Goal: Task Accomplishment & Management: Manage account settings

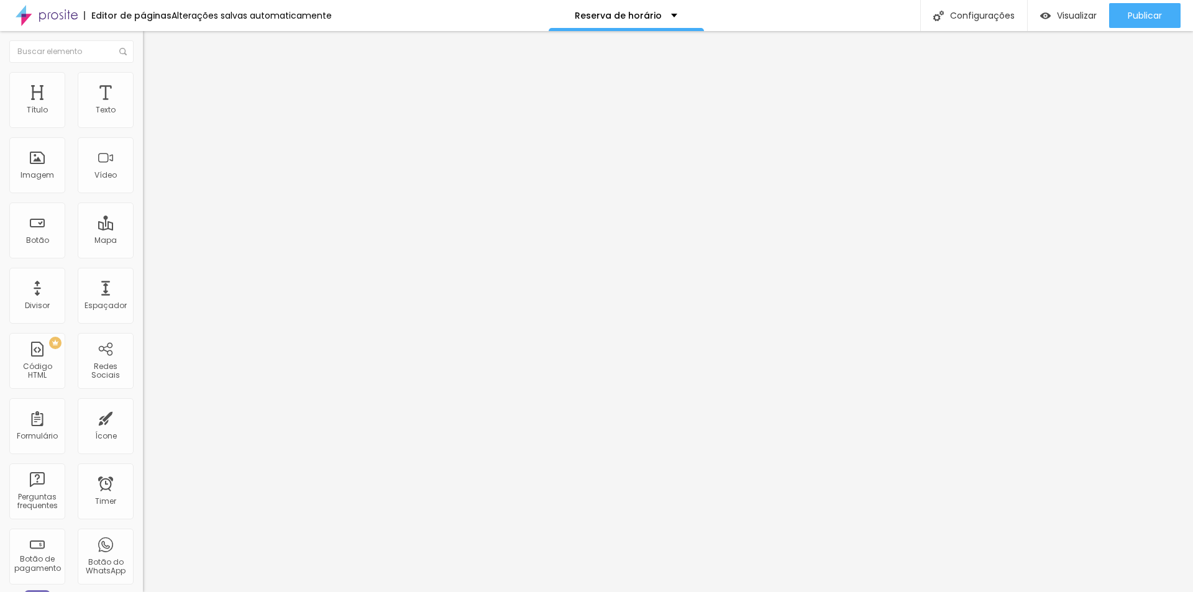
drag, startPoint x: 126, startPoint y: 140, endPoint x: 8, endPoint y: 137, distance: 117.5
click at [143, 137] on div "Texto CLIQUE AQUI E SAIBA MAIS Alinhamento [GEOGRAPHIC_DATA] Link URL https:// …" at bounding box center [214, 187] width 143 height 181
type input "Conheça nosso trabalho"
click at [143, 256] on input "https://" at bounding box center [217, 250] width 149 height 12
type input "[URL][DOMAIN_NAME]"
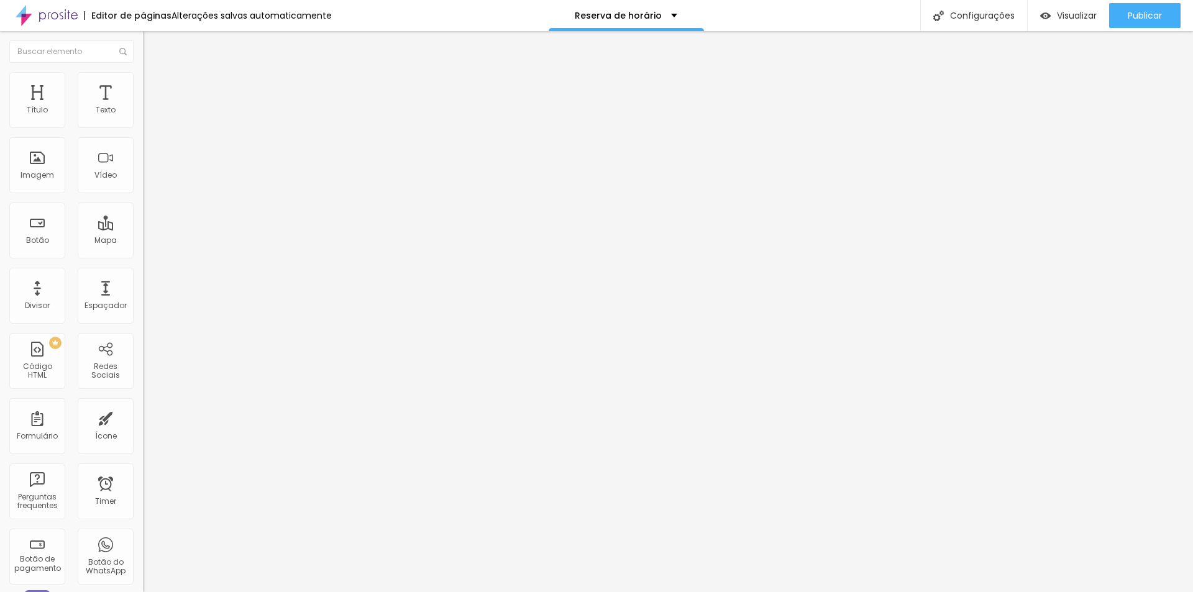
click at [143, 256] on input "[URL][DOMAIN_NAME]" at bounding box center [217, 250] width 149 height 12
click at [143, 107] on span "Trocar imagem" at bounding box center [177, 101] width 68 height 11
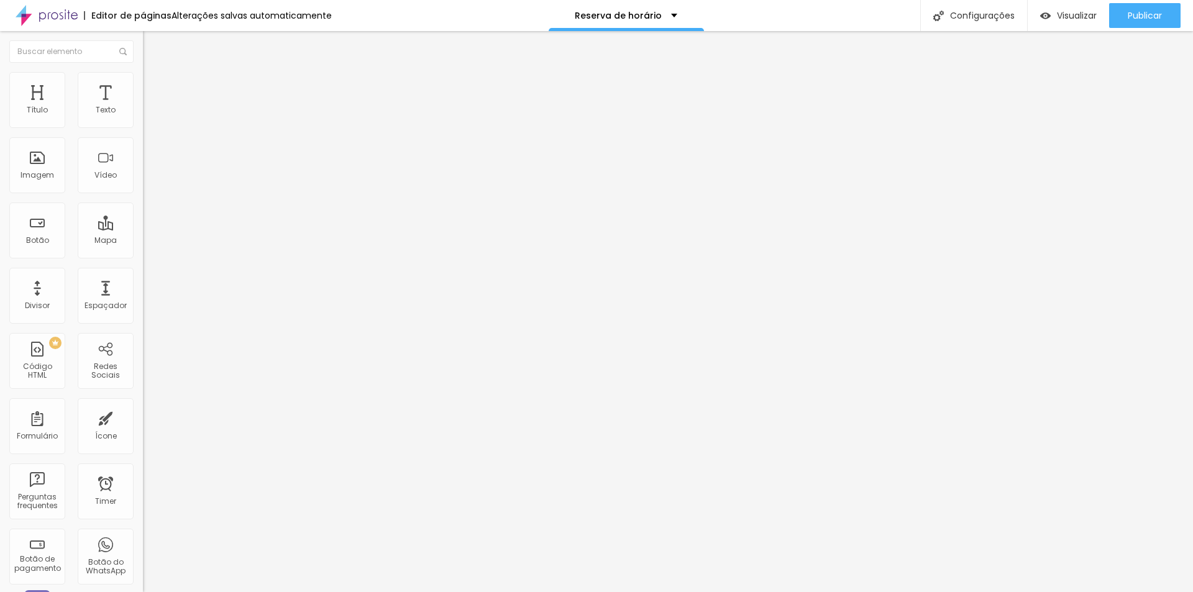
click at [143, 107] on span "Trocar imagem" at bounding box center [177, 101] width 68 height 11
click at [1125, 19] on button "Publicar" at bounding box center [1144, 15] width 71 height 25
click at [1075, 15] on span "Visualizar" at bounding box center [1077, 16] width 40 height 10
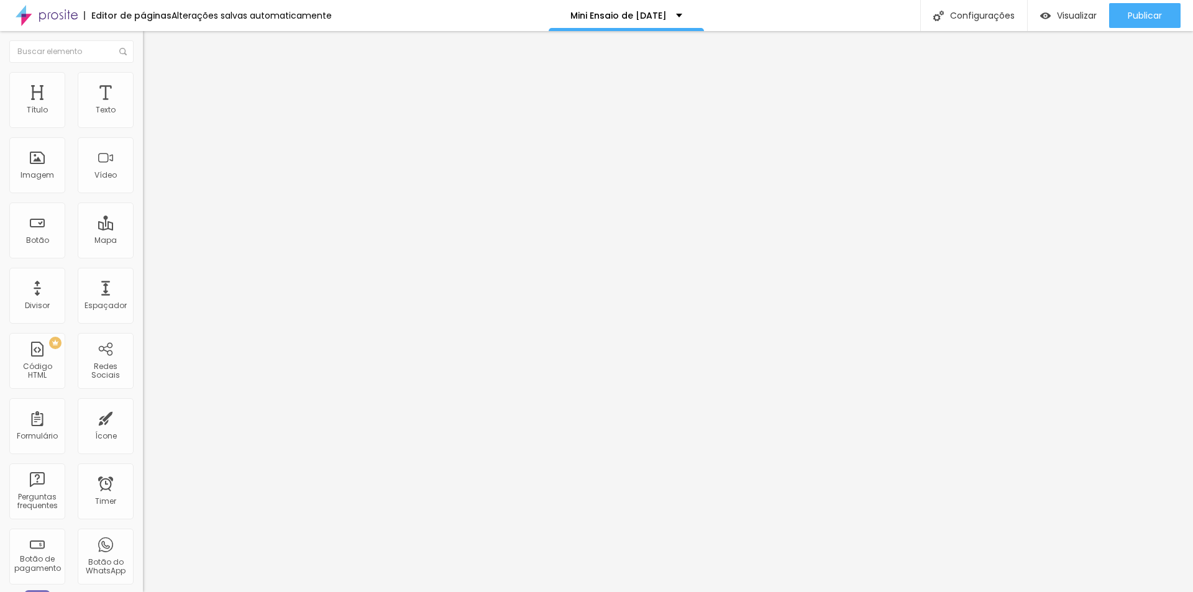
click at [143, 107] on span "Trocar imagem" at bounding box center [177, 101] width 68 height 11
click at [272, 592] on div at bounding box center [596, 600] width 1193 height 0
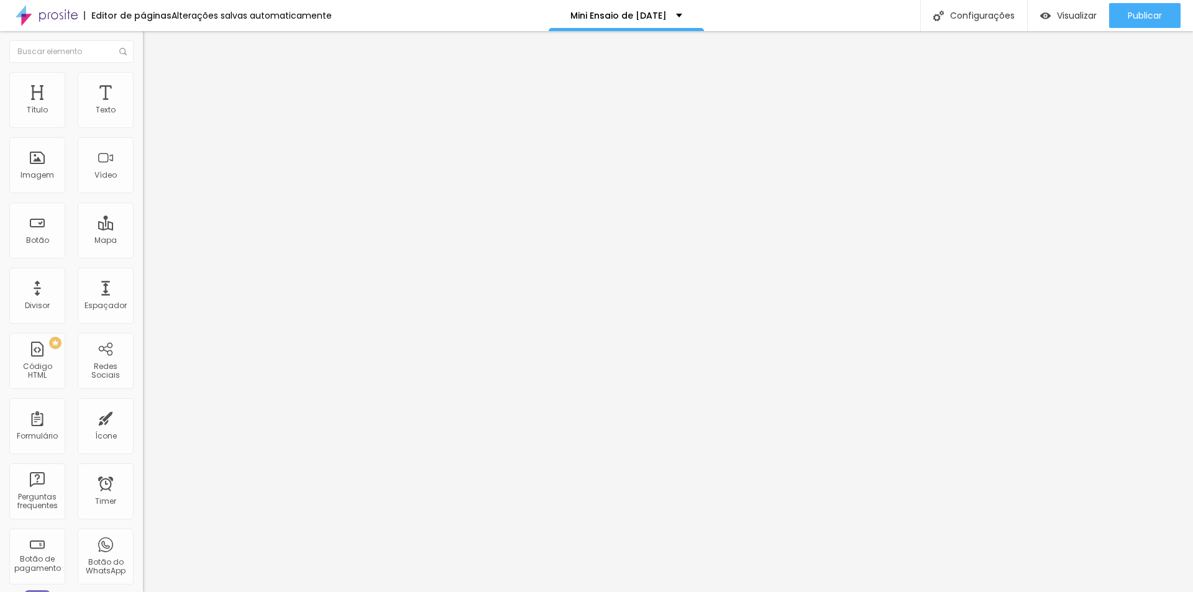
click at [143, 107] on span "Trocar imagem" at bounding box center [177, 101] width 68 height 11
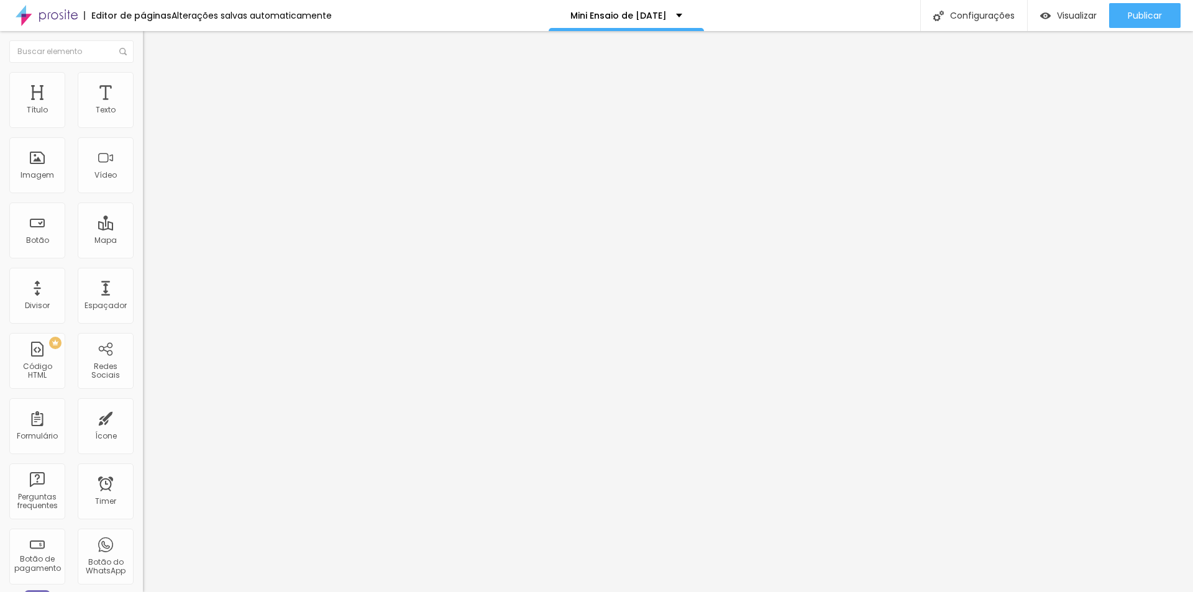
click at [276, 592] on div "Subindo 23/23 arquivos" at bounding box center [596, 595] width 1193 height 7
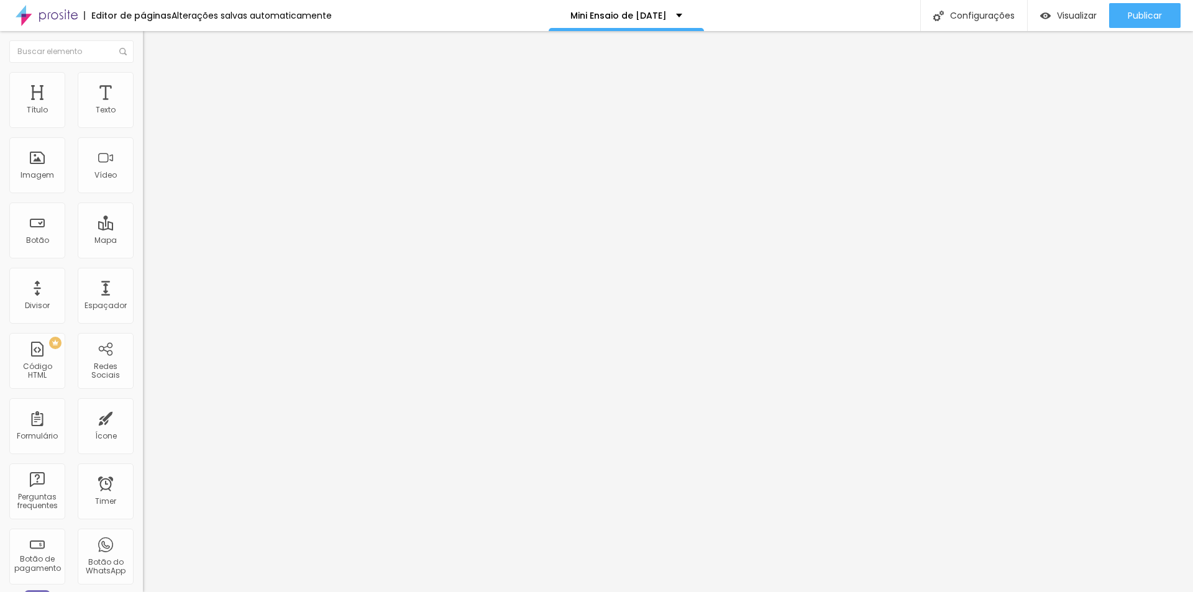
click at [143, 107] on span "Trocar imagem" at bounding box center [177, 101] width 68 height 11
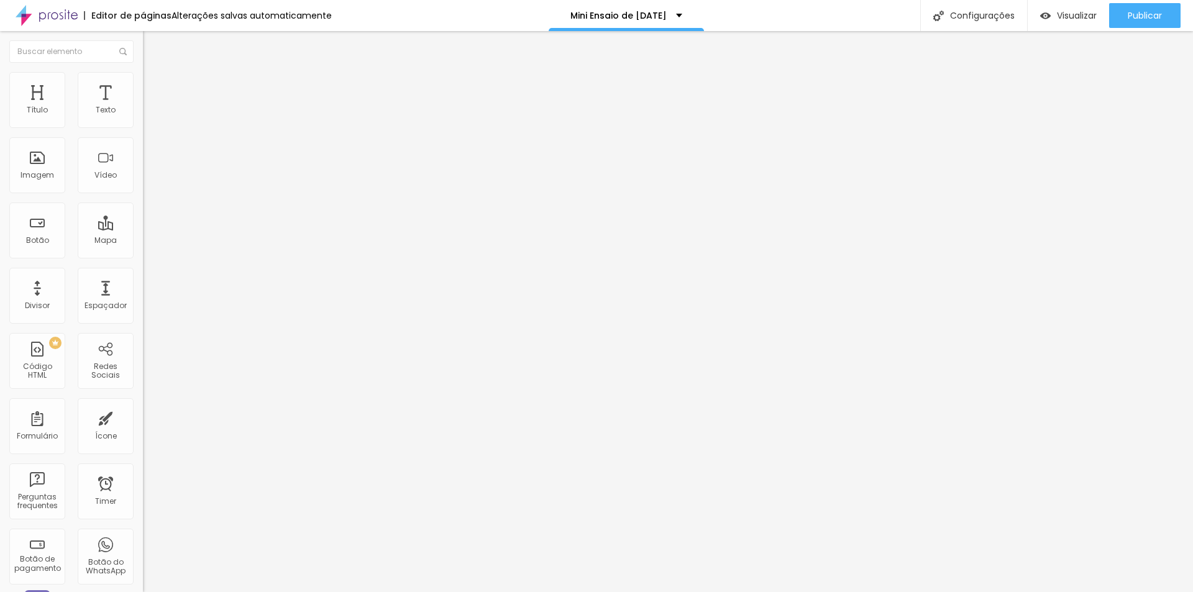
scroll to position [1031, 0]
click at [143, 107] on span "Trocar imagem" at bounding box center [177, 101] width 68 height 11
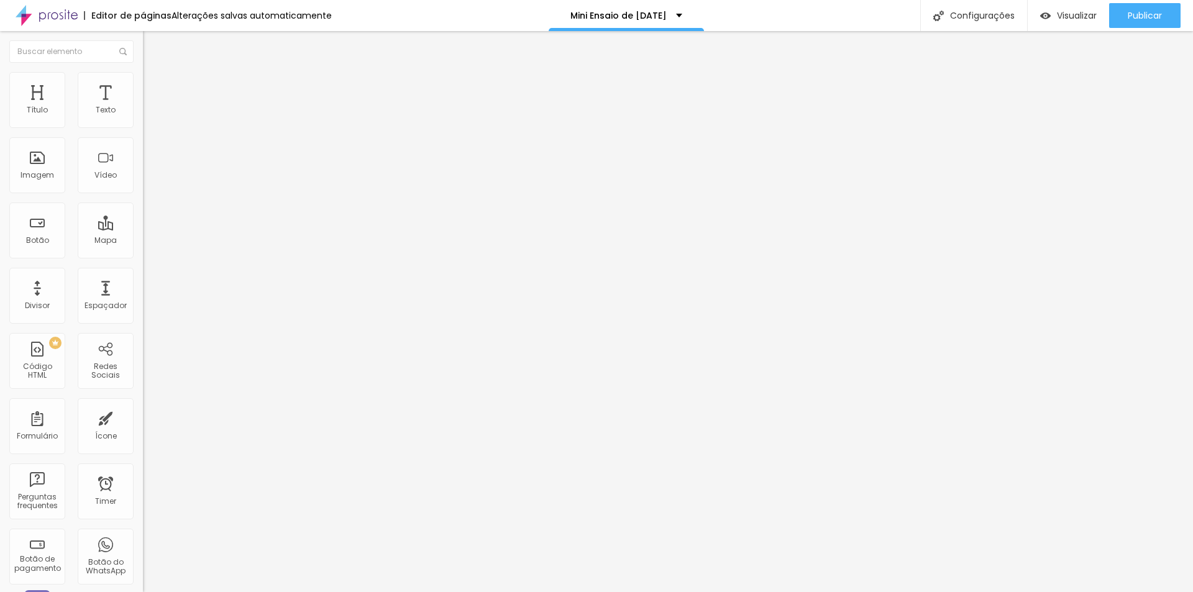
click at [143, 107] on span "Trocar imagem" at bounding box center [177, 101] width 68 height 11
click at [1062, 14] on span "Visualizar" at bounding box center [1077, 16] width 40 height 10
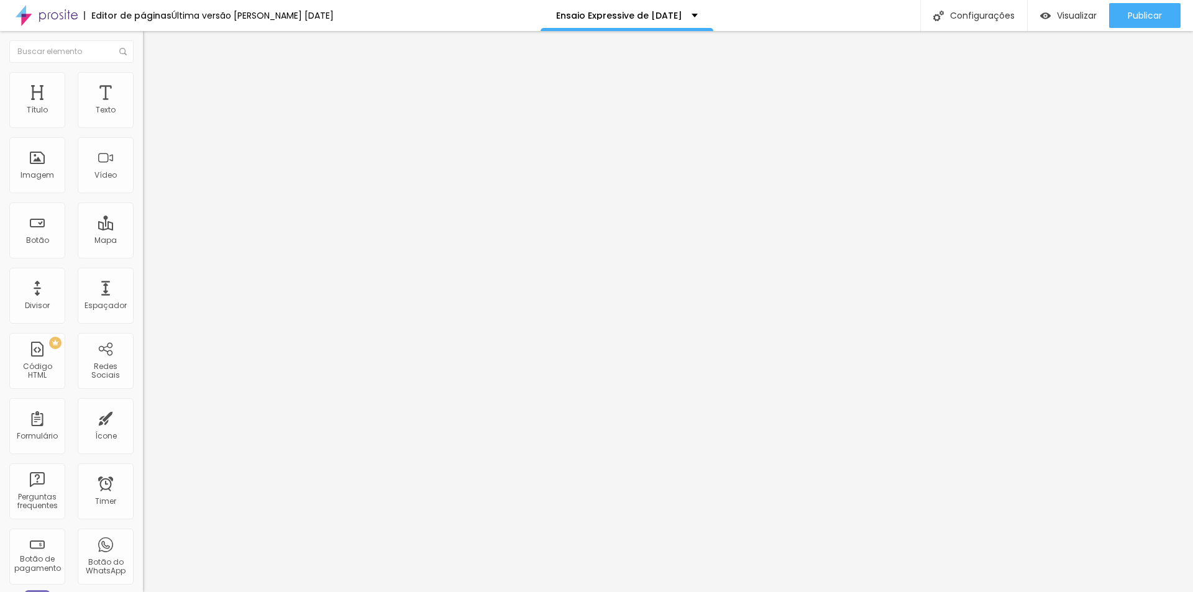
click at [154, 84] on span "Estilo" at bounding box center [163, 80] width 19 height 11
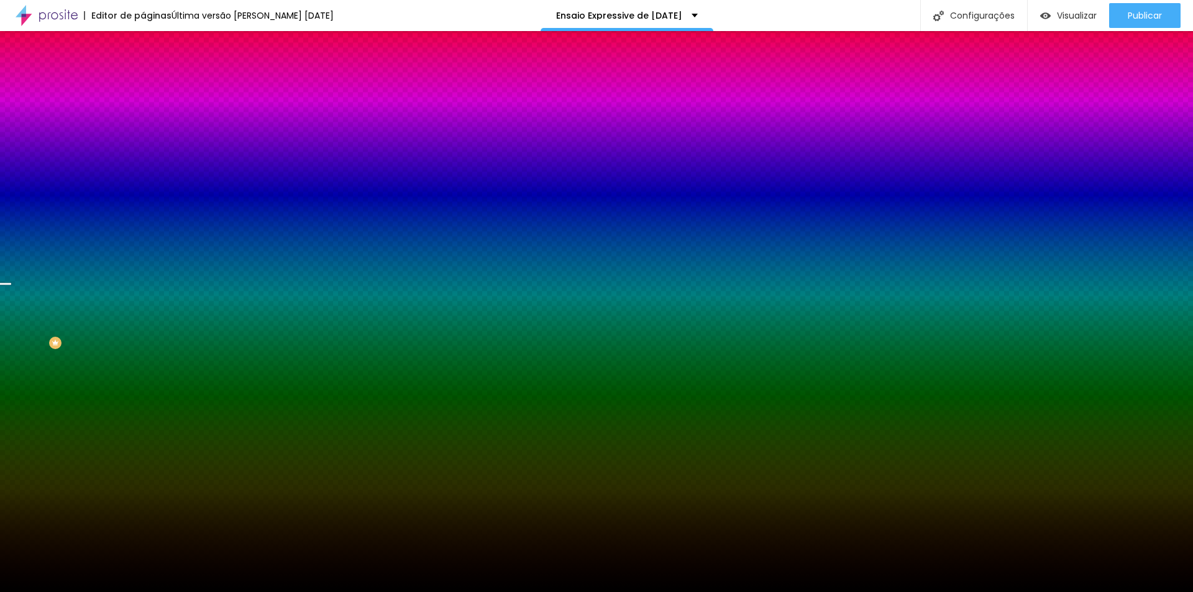
click at [143, 114] on span "Trocar imagem" at bounding box center [177, 109] width 68 height 11
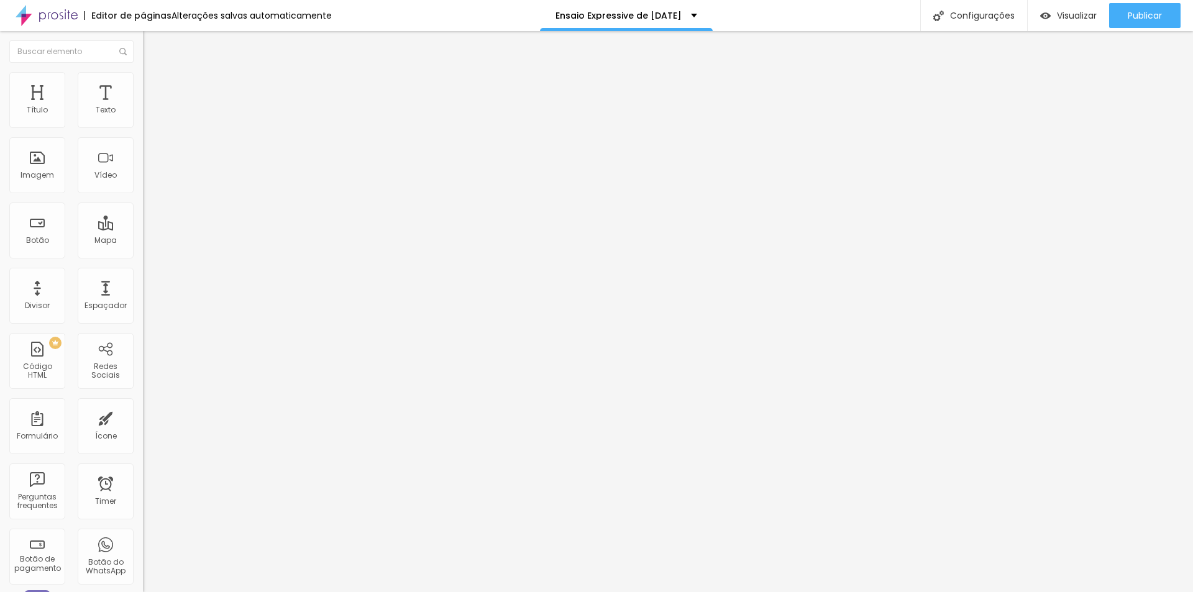
click at [143, 107] on span "Trocar imagem" at bounding box center [177, 101] width 68 height 11
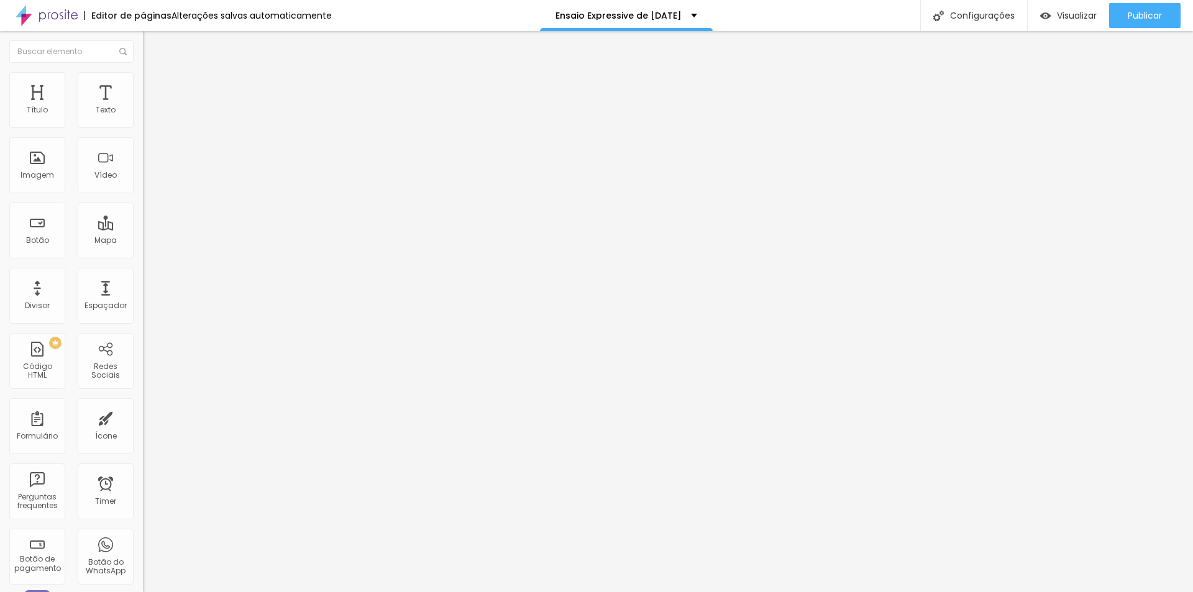
click at [143, 107] on span "Trocar imagem" at bounding box center [177, 101] width 68 height 11
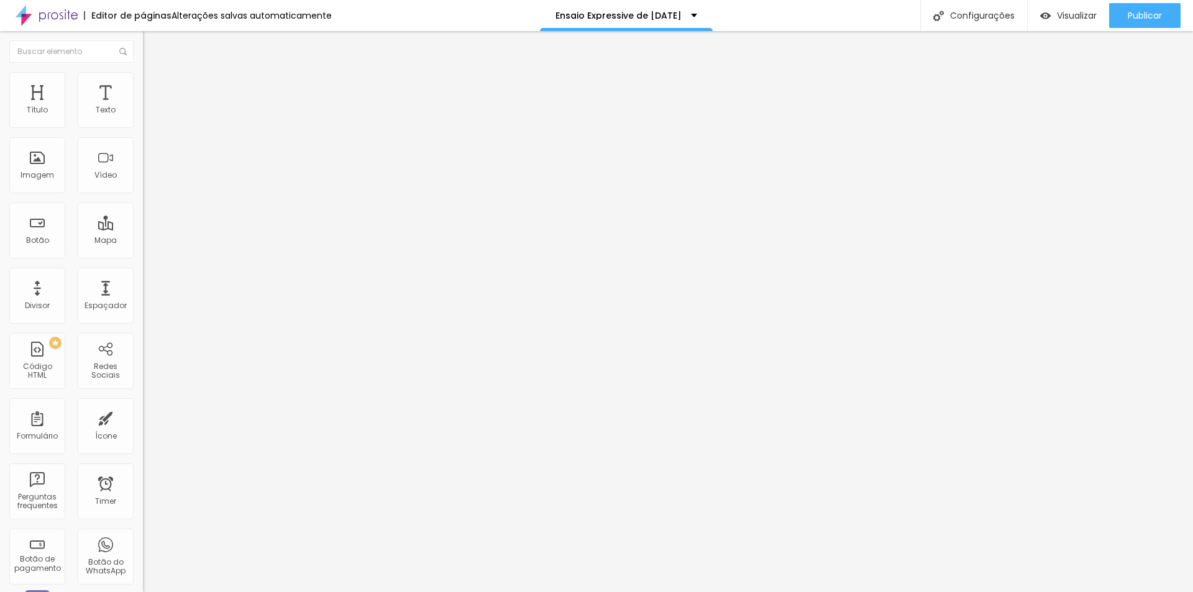
click at [143, 107] on span "Trocar imagem" at bounding box center [177, 101] width 68 height 11
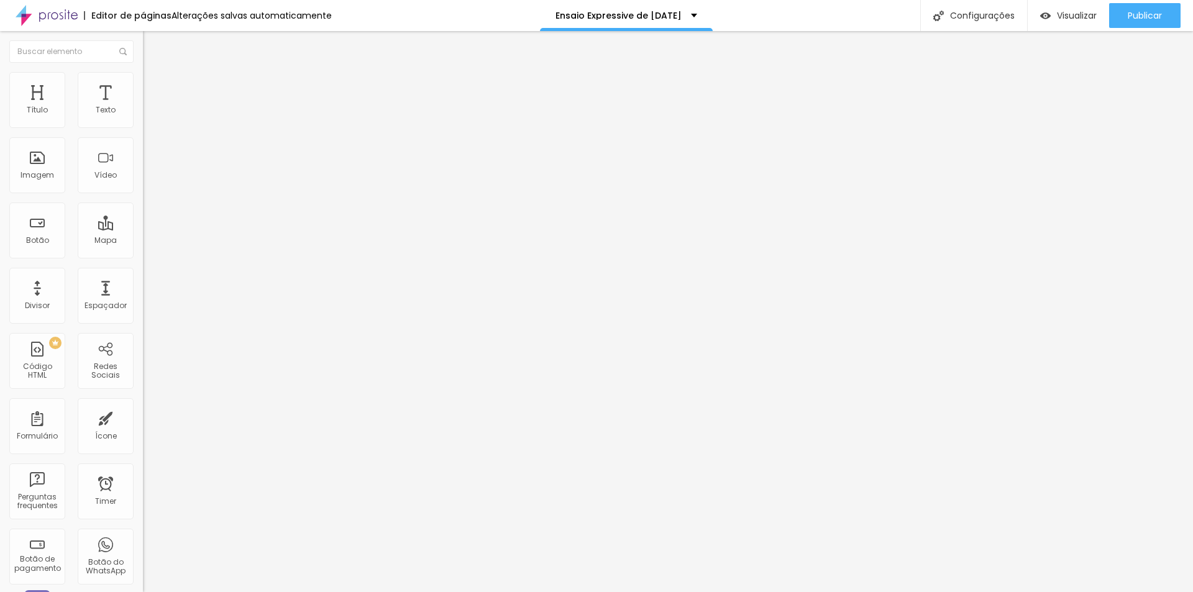
click at [143, 107] on span "Trocar imagem" at bounding box center [177, 101] width 68 height 11
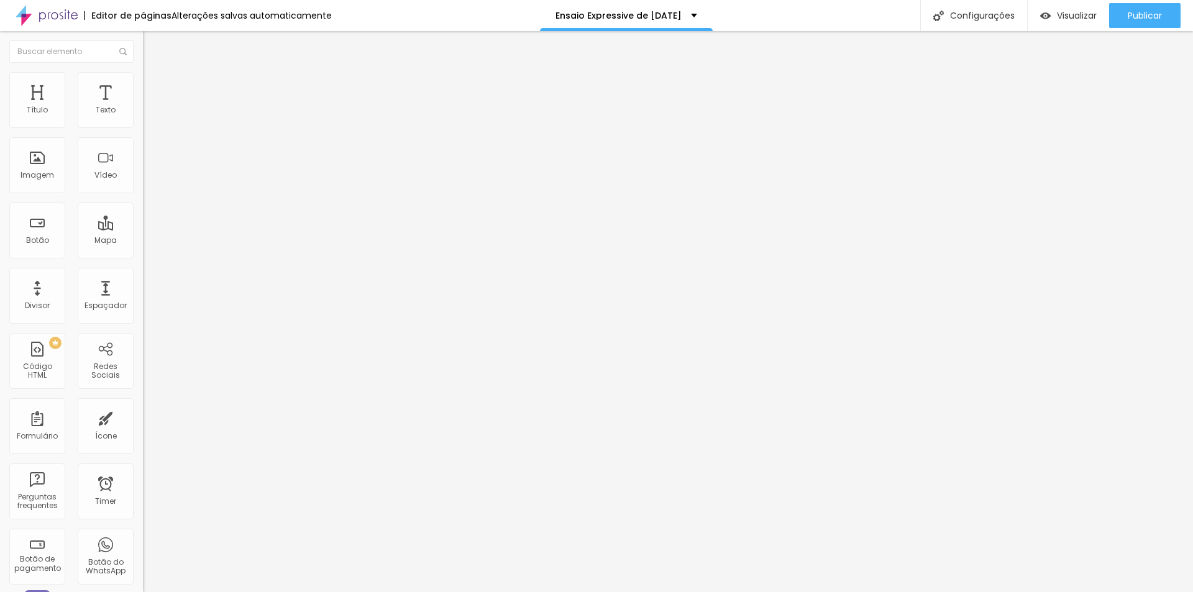
click at [143, 107] on span "Trocar imagem" at bounding box center [177, 101] width 68 height 11
click at [1076, 17] on span "Visualizar" at bounding box center [1077, 16] width 40 height 10
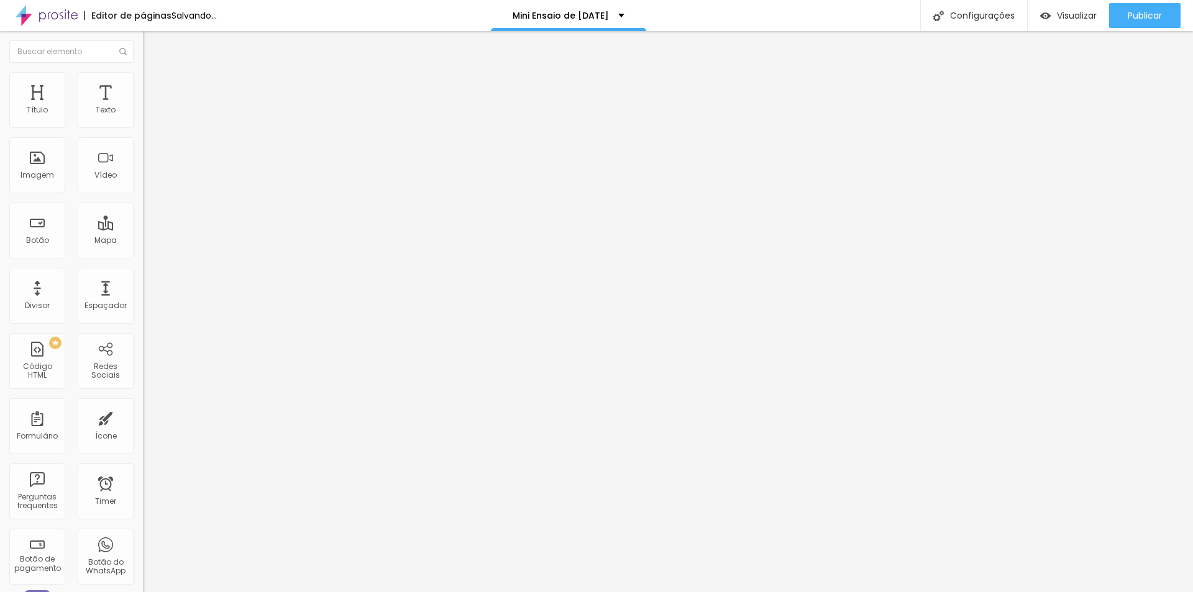
click at [143, 107] on span "Trocar imagem" at bounding box center [177, 101] width 68 height 11
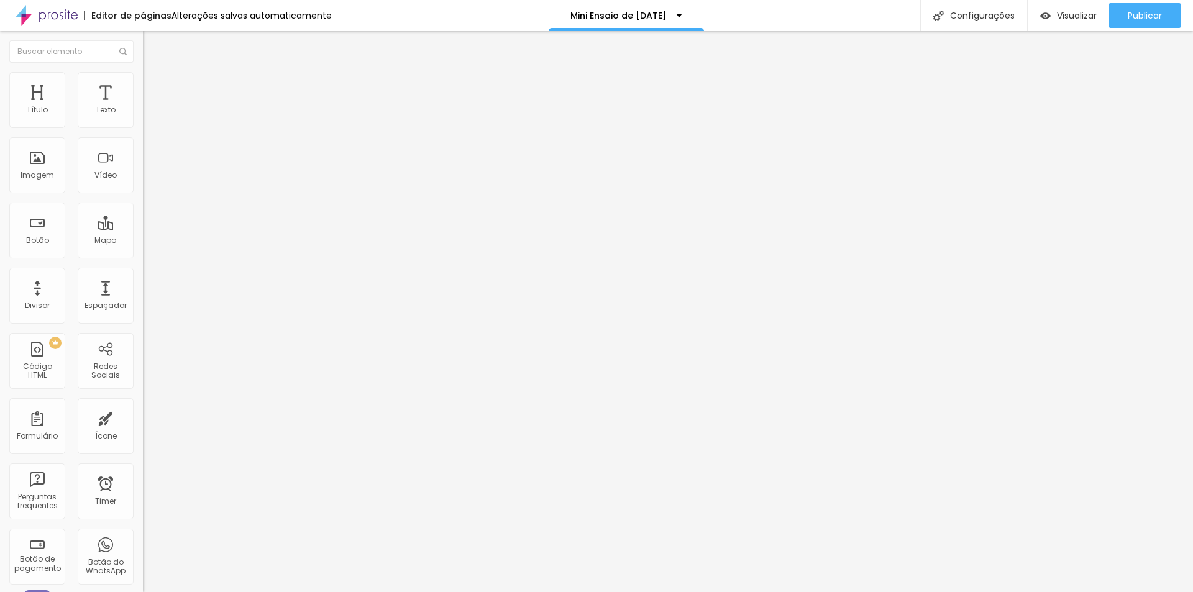
scroll to position [62, 0]
click at [143, 107] on span "Trocar imagem" at bounding box center [177, 101] width 68 height 11
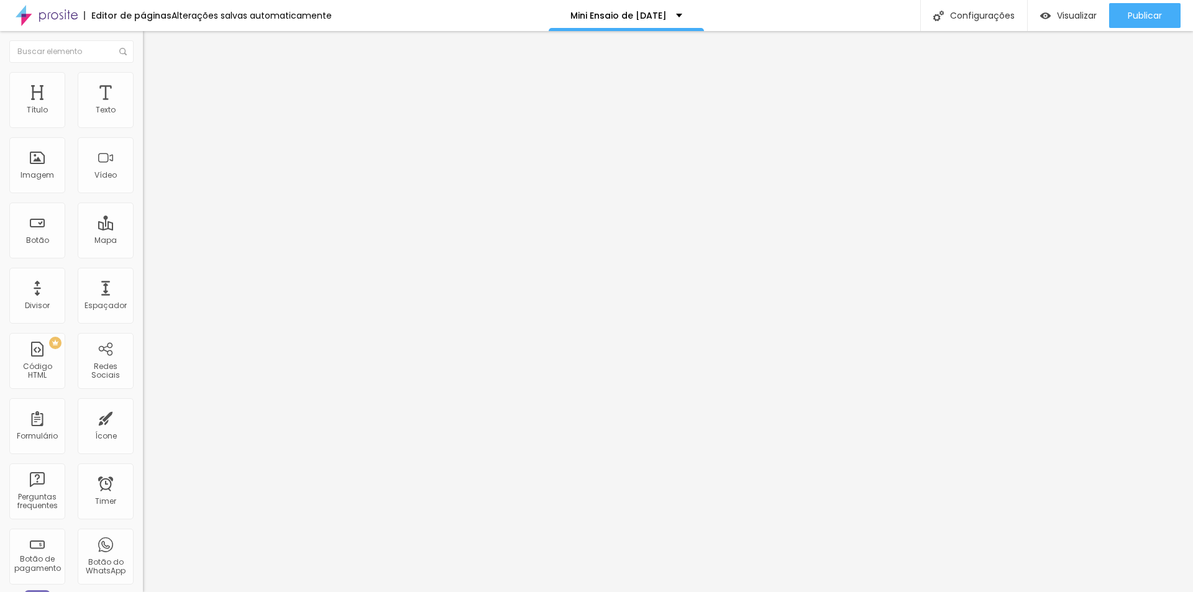
click at [143, 107] on span "Trocar imagem" at bounding box center [177, 101] width 68 height 11
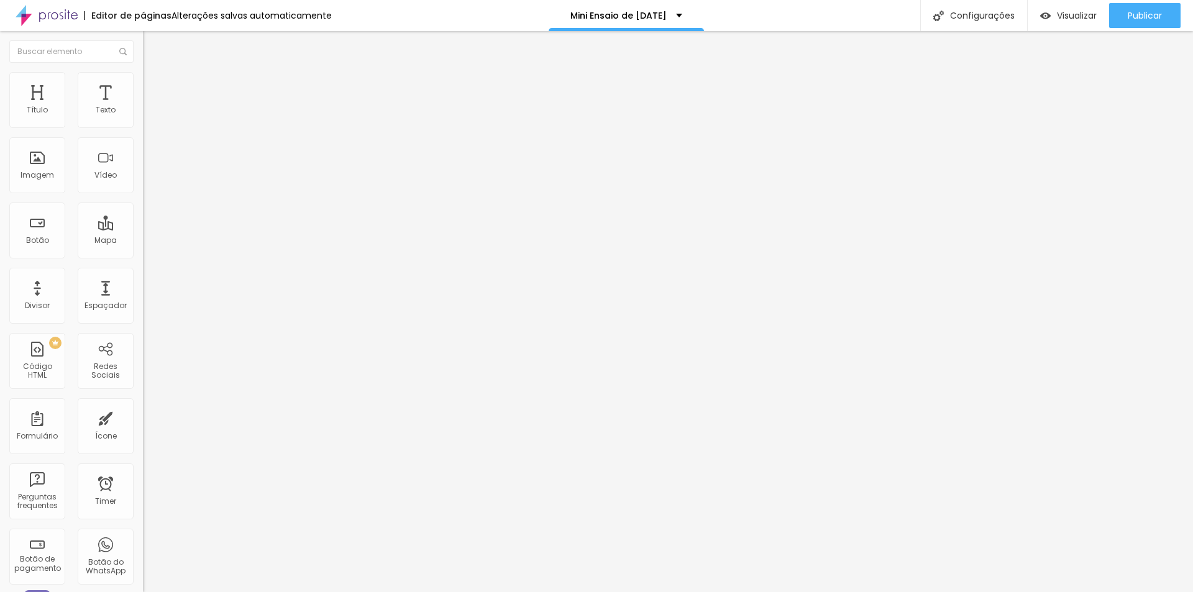
click at [143, 107] on span "Trocar imagem" at bounding box center [177, 101] width 68 height 11
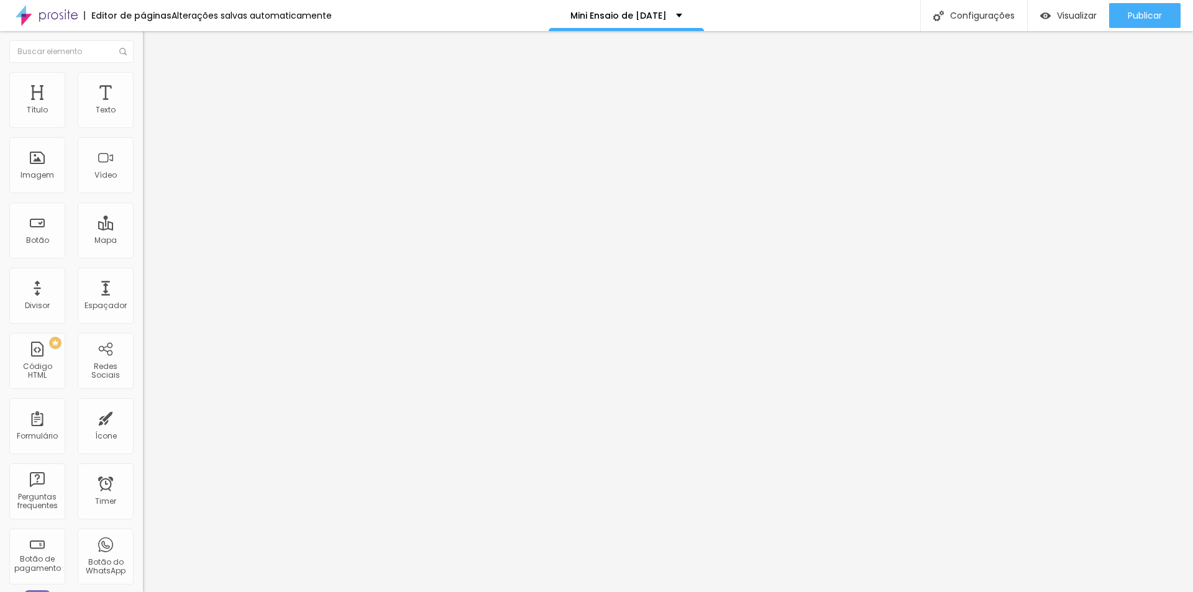
scroll to position [808, 0]
click at [1072, 18] on span "Visualizar" at bounding box center [1077, 16] width 40 height 10
click at [143, 107] on span "Trocar imagem" at bounding box center [177, 101] width 68 height 11
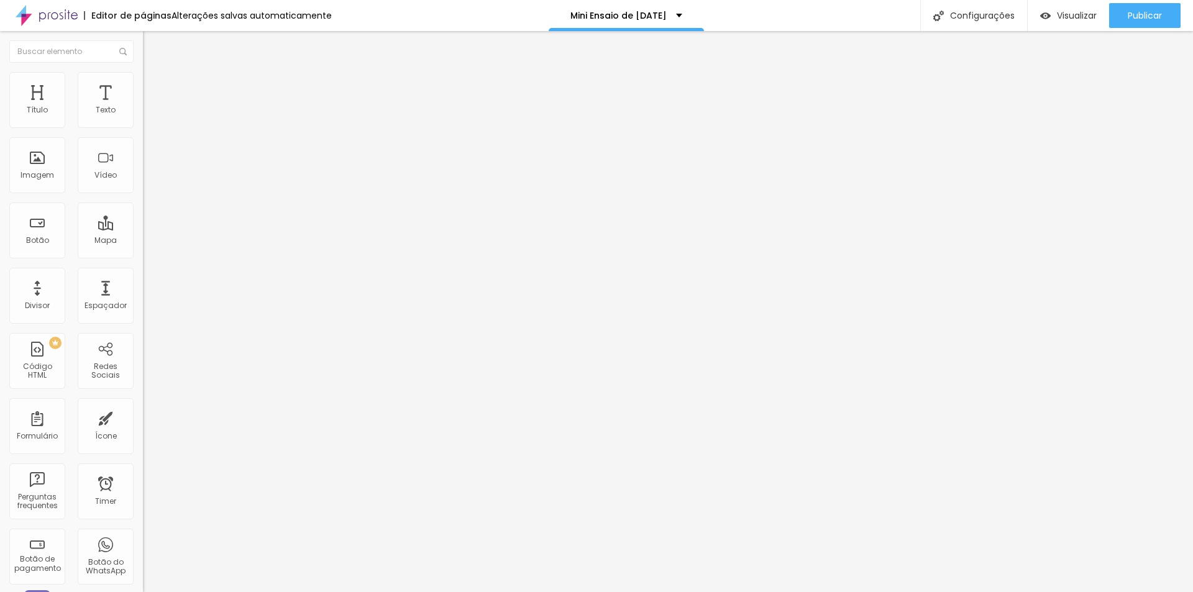
click at [143, 107] on span "Trocar imagem" at bounding box center [177, 101] width 68 height 11
